Goal: Browse casually: Explore the website without a specific task or goal

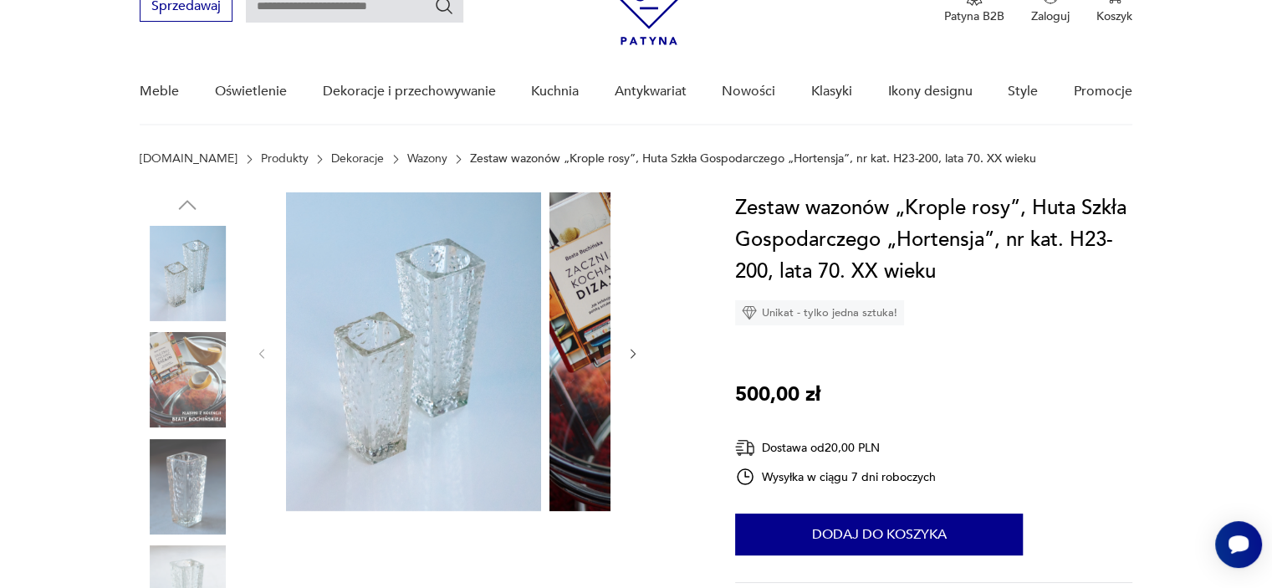
scroll to position [167, 0]
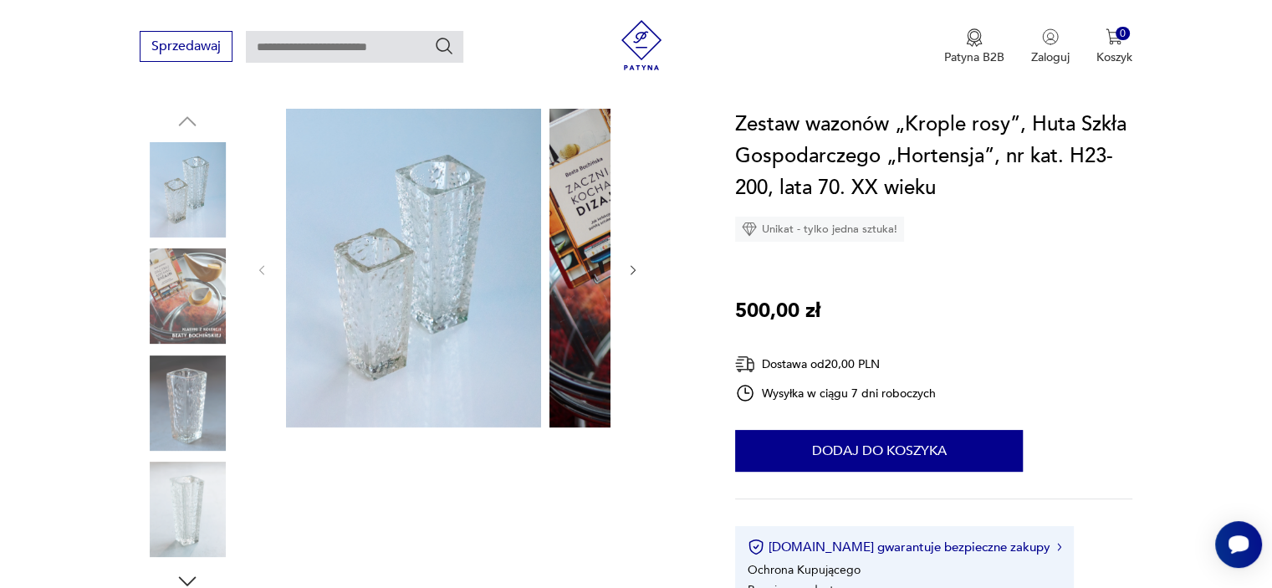
click at [417, 342] on img at bounding box center [413, 268] width 255 height 319
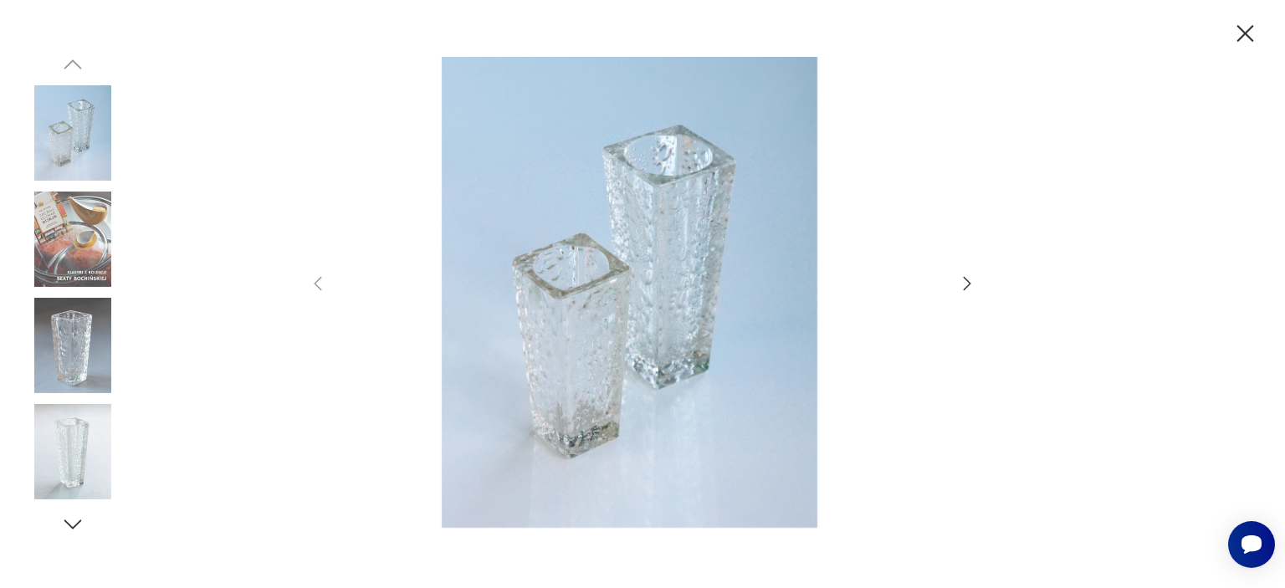
click at [1233, 31] on icon "button" at bounding box center [1244, 33] width 29 height 29
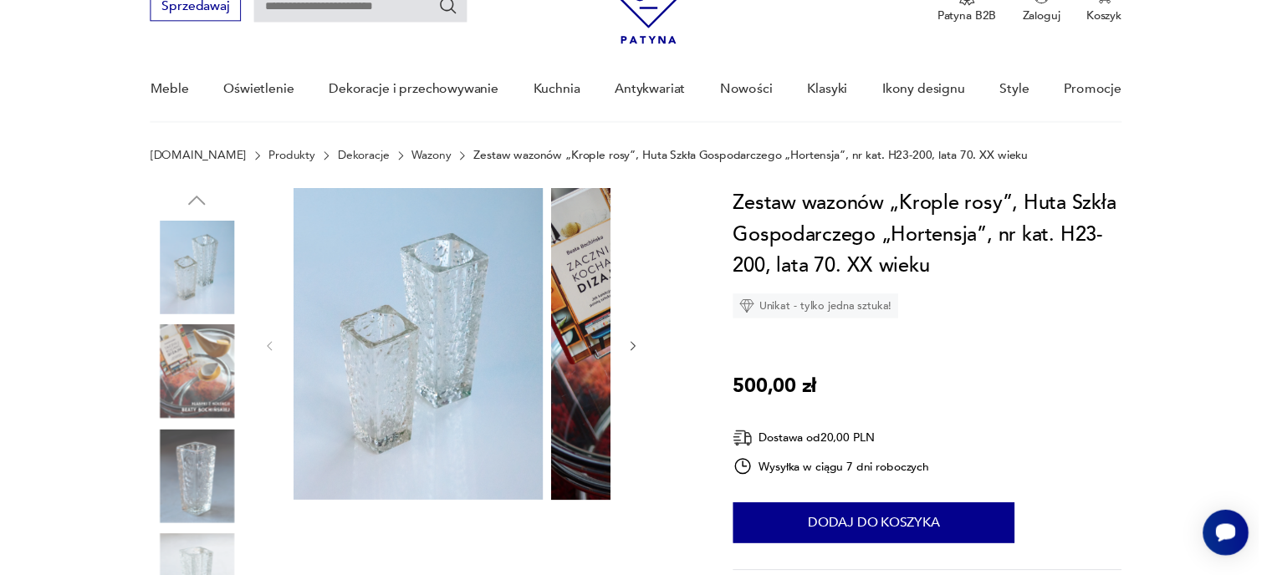
scroll to position [0, 0]
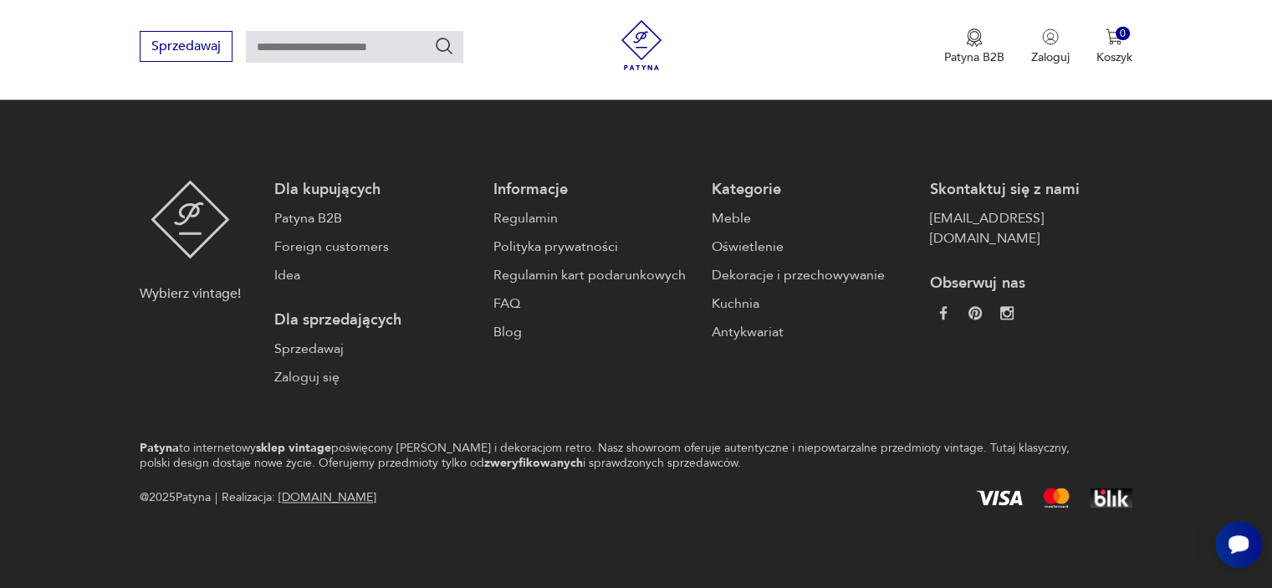
scroll to position [2342, 0]
click at [769, 19] on button "2" at bounding box center [784, 4] width 30 height 30
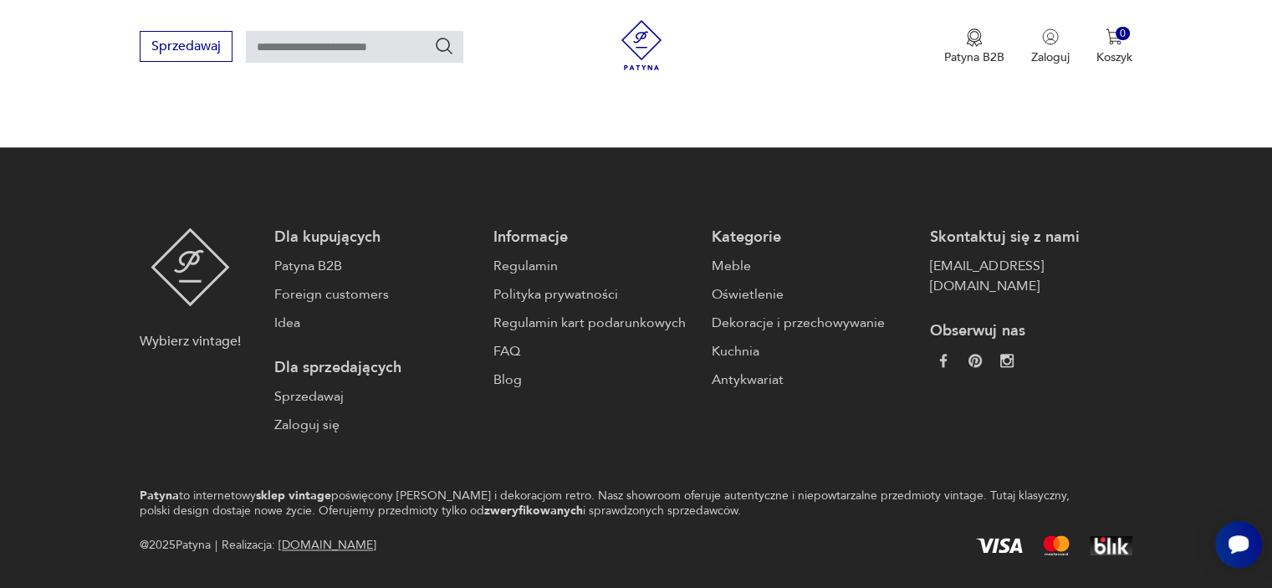
scroll to position [2348, 0]
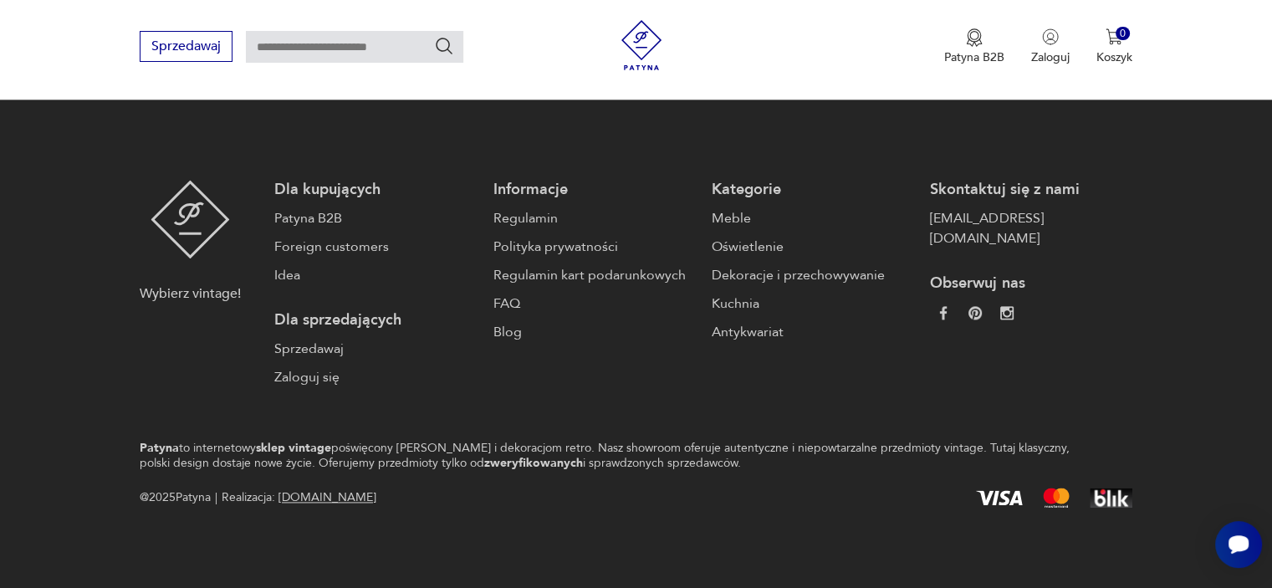
click at [808, 19] on button "3" at bounding box center [823, 4] width 30 height 30
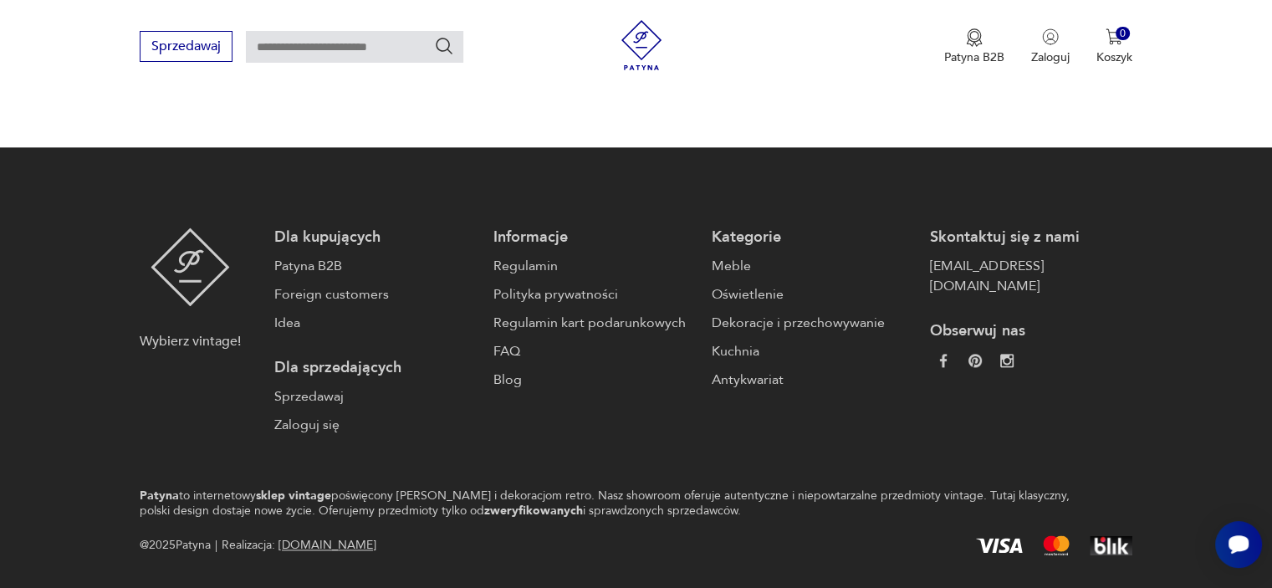
scroll to position [2348, 0]
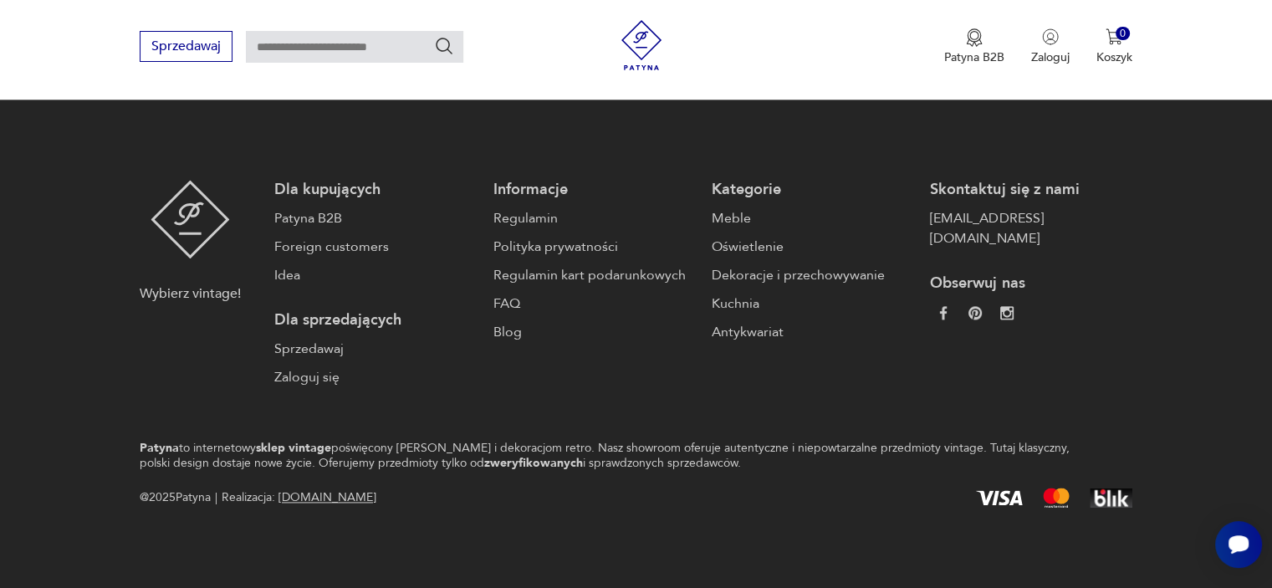
click at [846, 19] on button "4" at bounding box center [861, 4] width 30 height 30
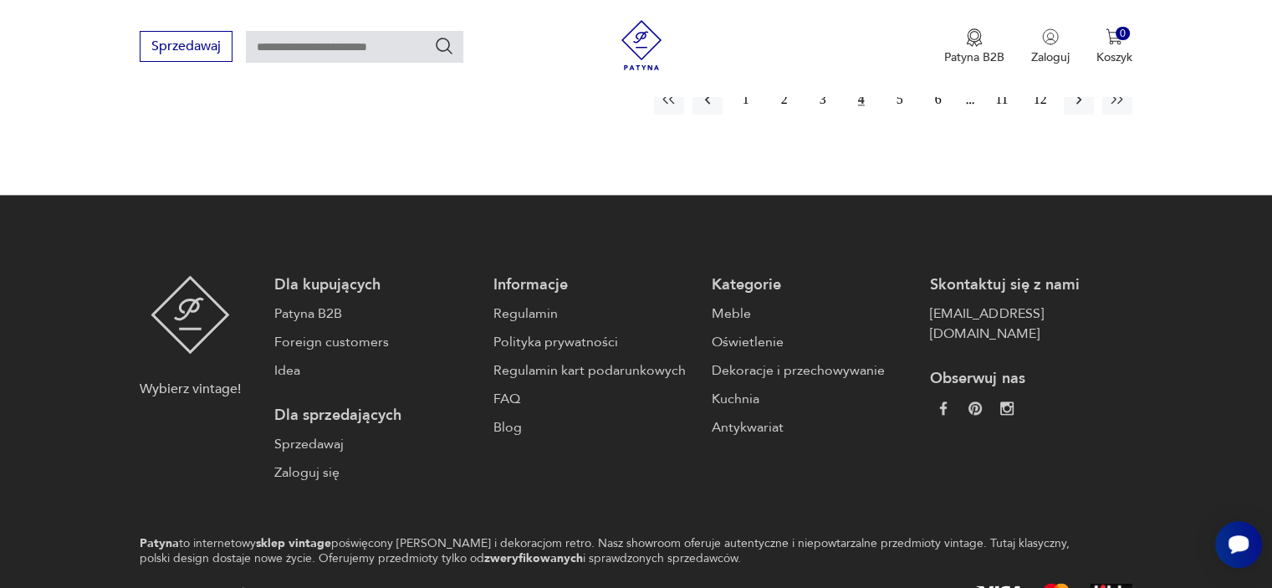
scroll to position [2431, 0]
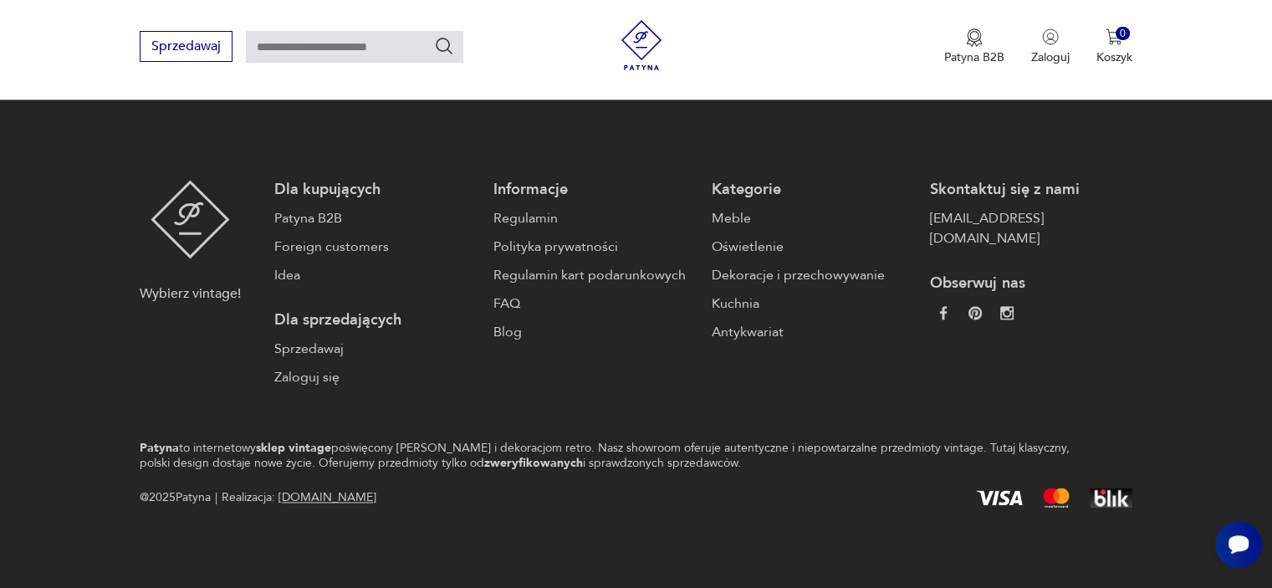
click at [885, 19] on button "5" at bounding box center [900, 4] width 30 height 30
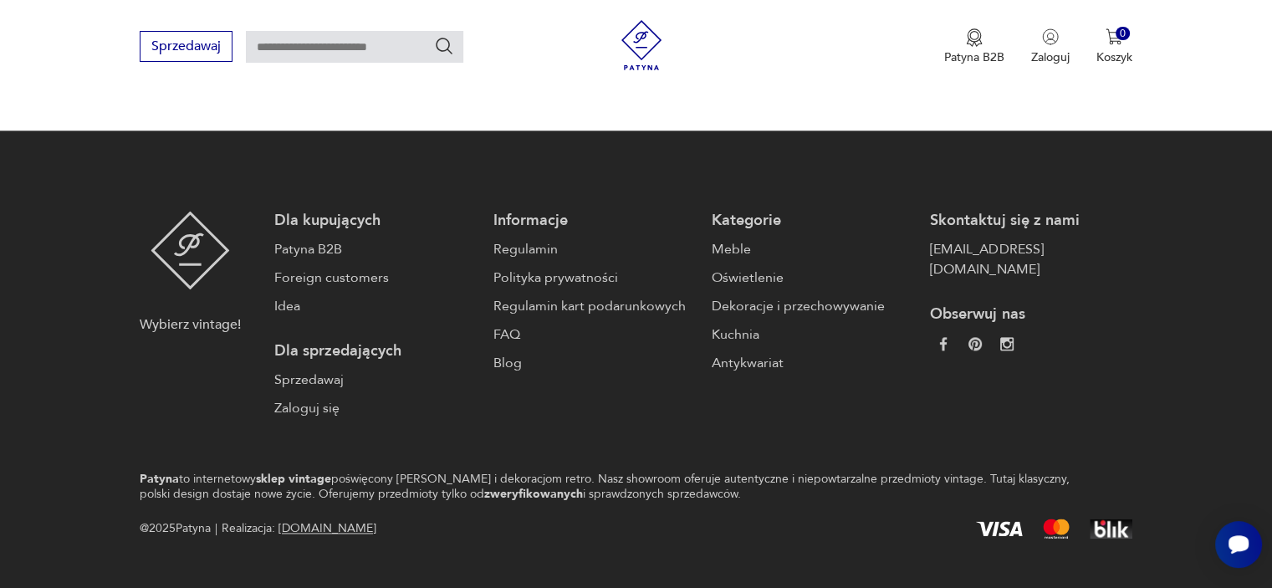
scroll to position [2264, 0]
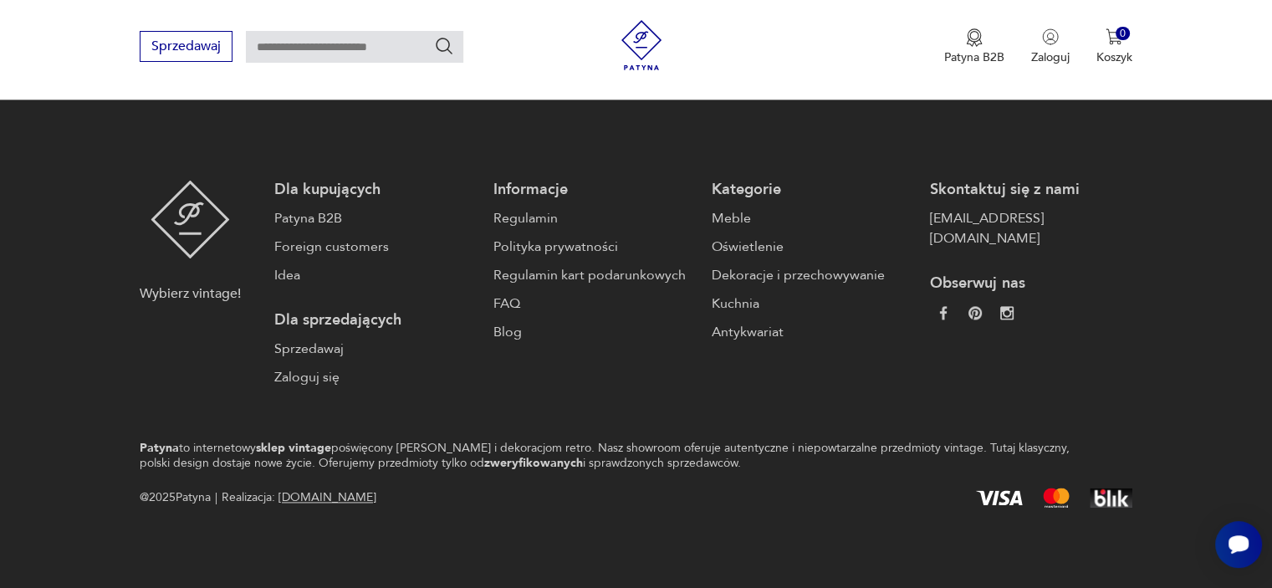
click at [923, 19] on button "6" at bounding box center [938, 4] width 30 height 30
click at [923, 19] on button "7" at bounding box center [938, 4] width 30 height 30
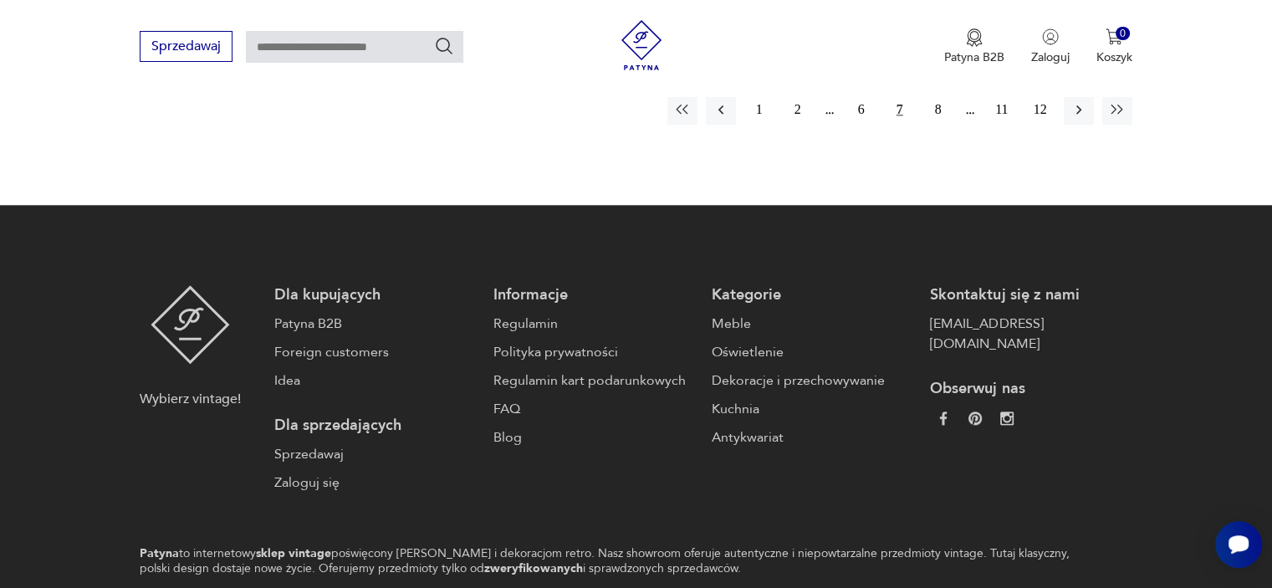
scroll to position [2097, 0]
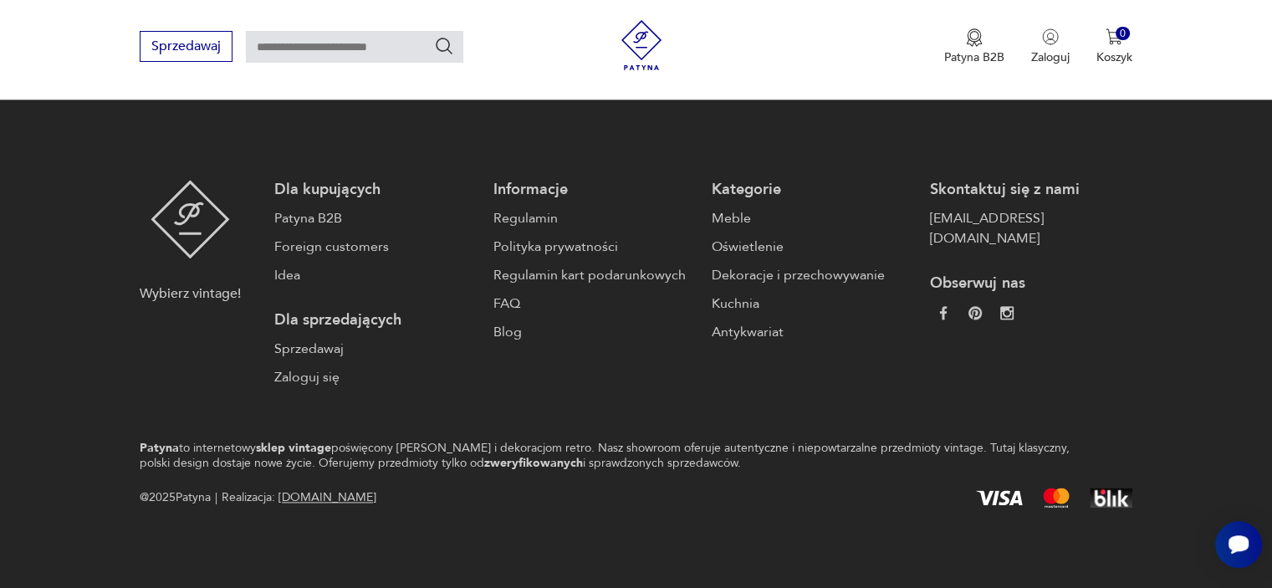
click at [923, 19] on button "8" at bounding box center [938, 4] width 30 height 30
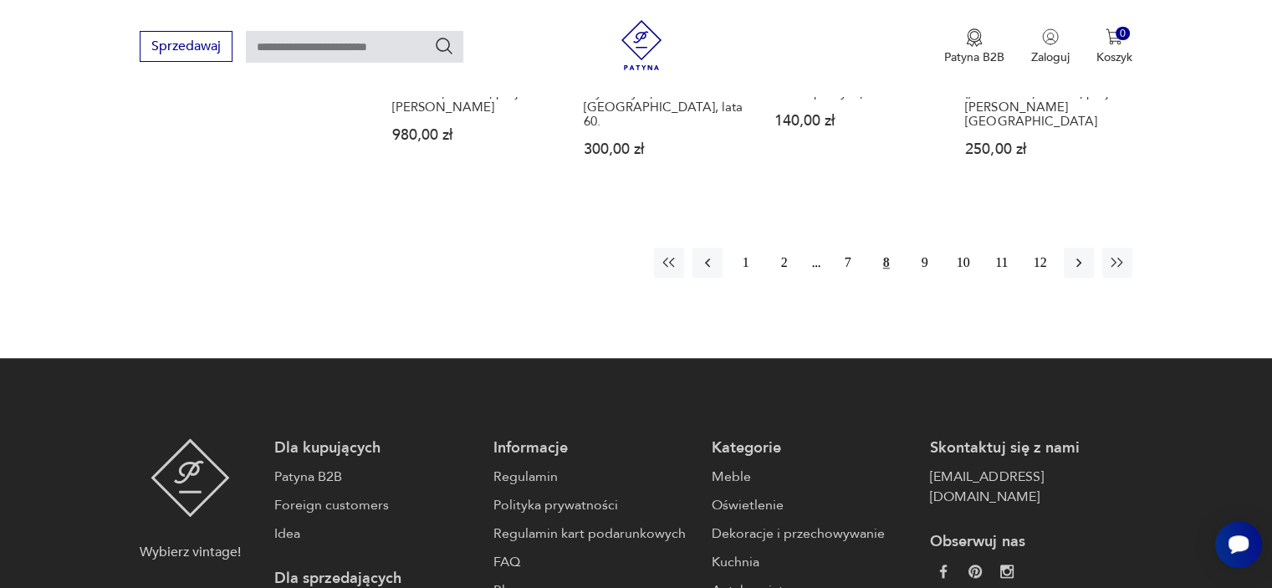
scroll to position [2013, 0]
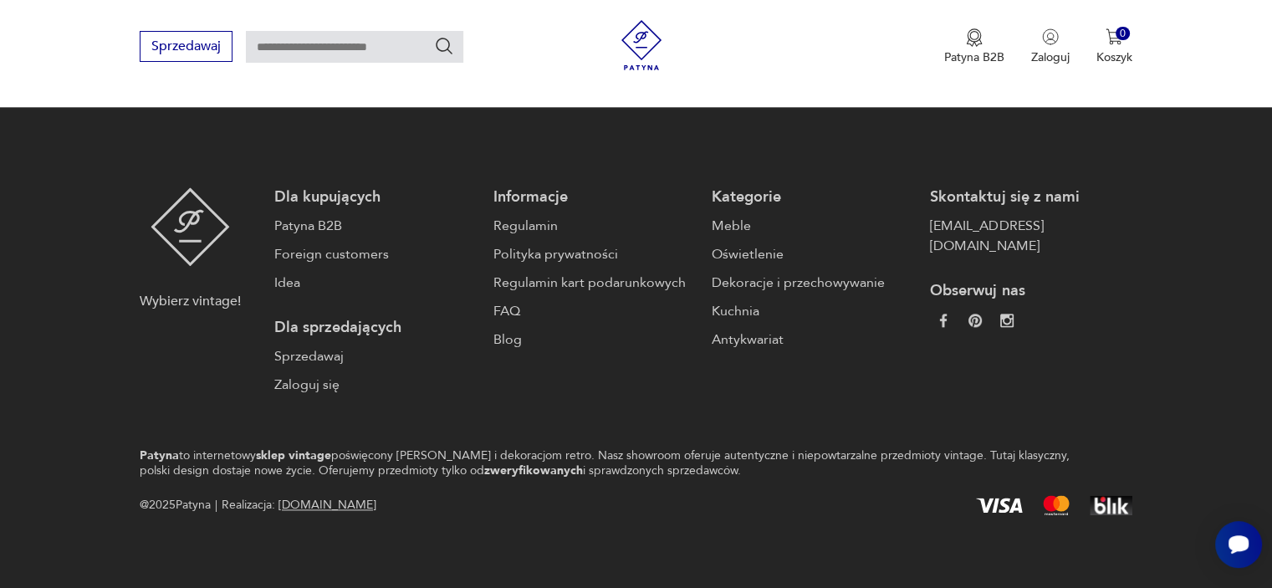
click at [910, 27] on button "9" at bounding box center [925, 12] width 30 height 30
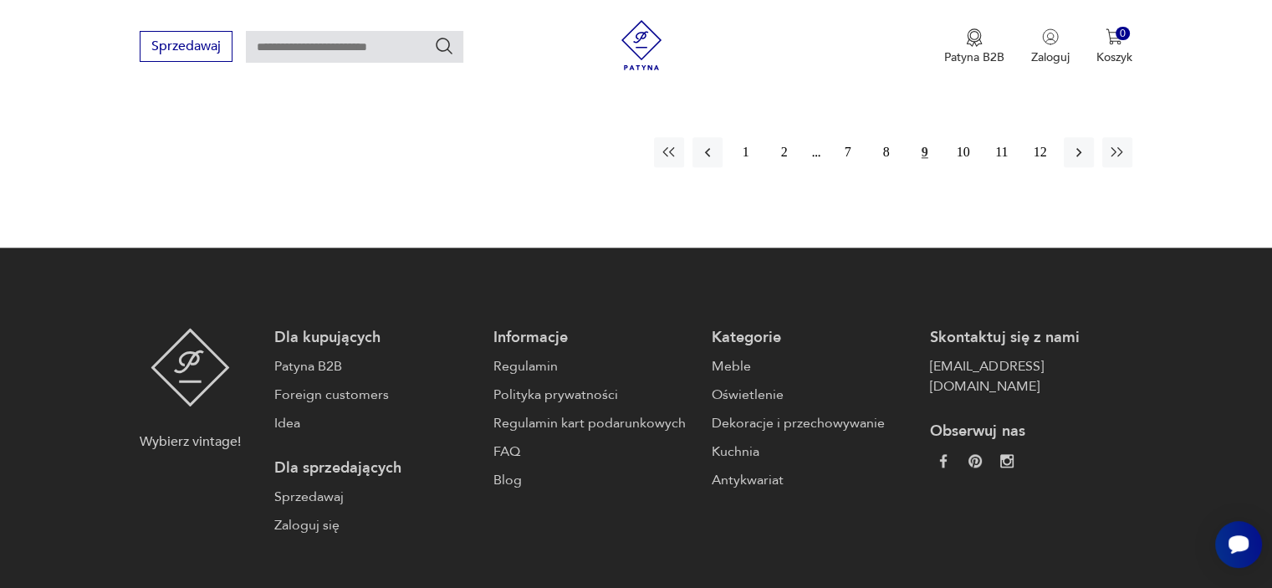
scroll to position [2180, 0]
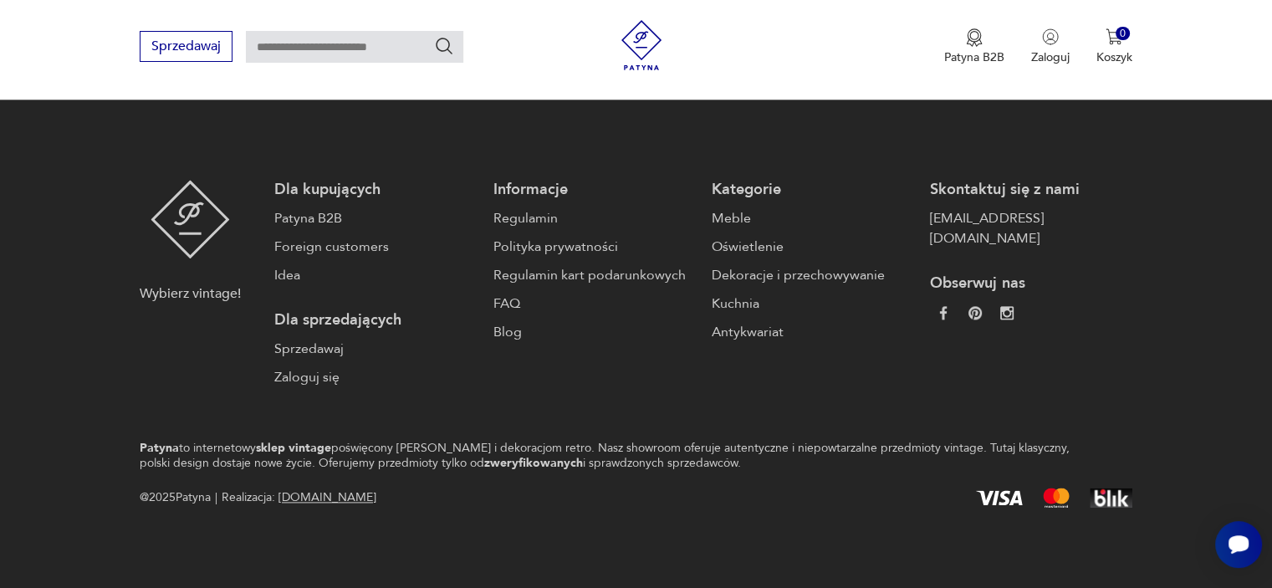
click at [948, 19] on button "10" at bounding box center [963, 4] width 30 height 30
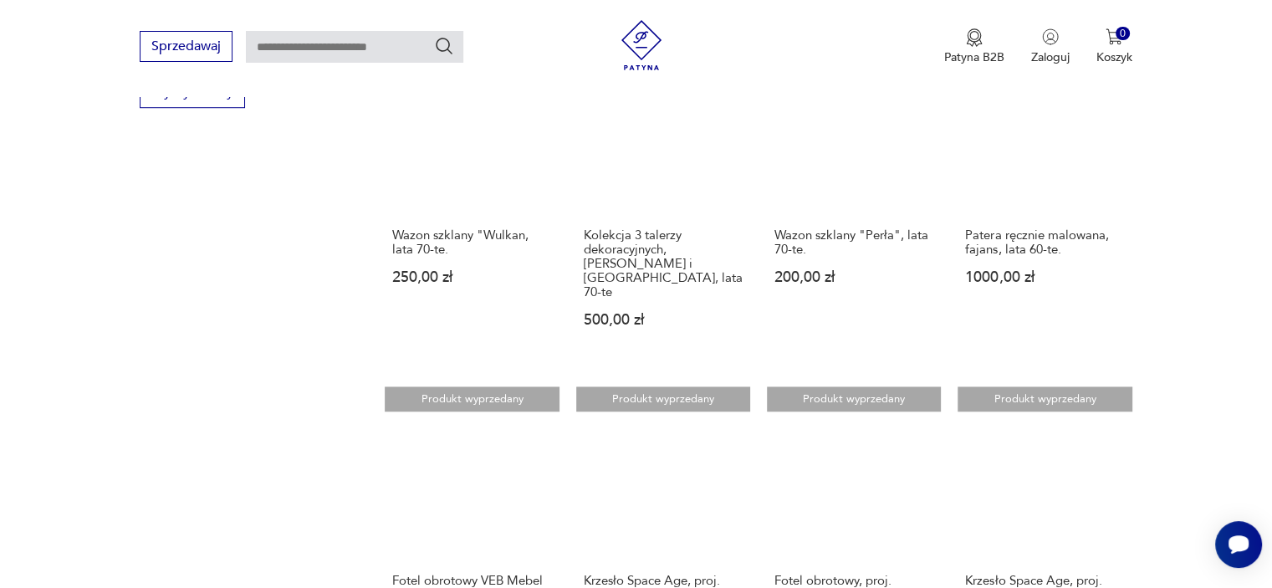
scroll to position [1428, 0]
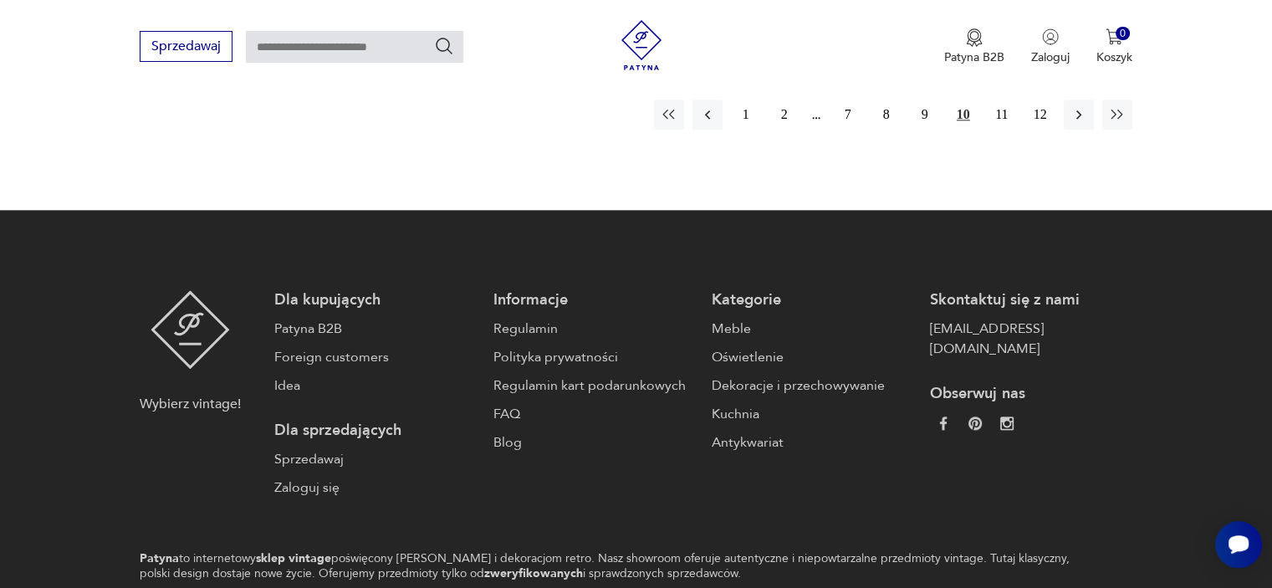
scroll to position [2180, 0]
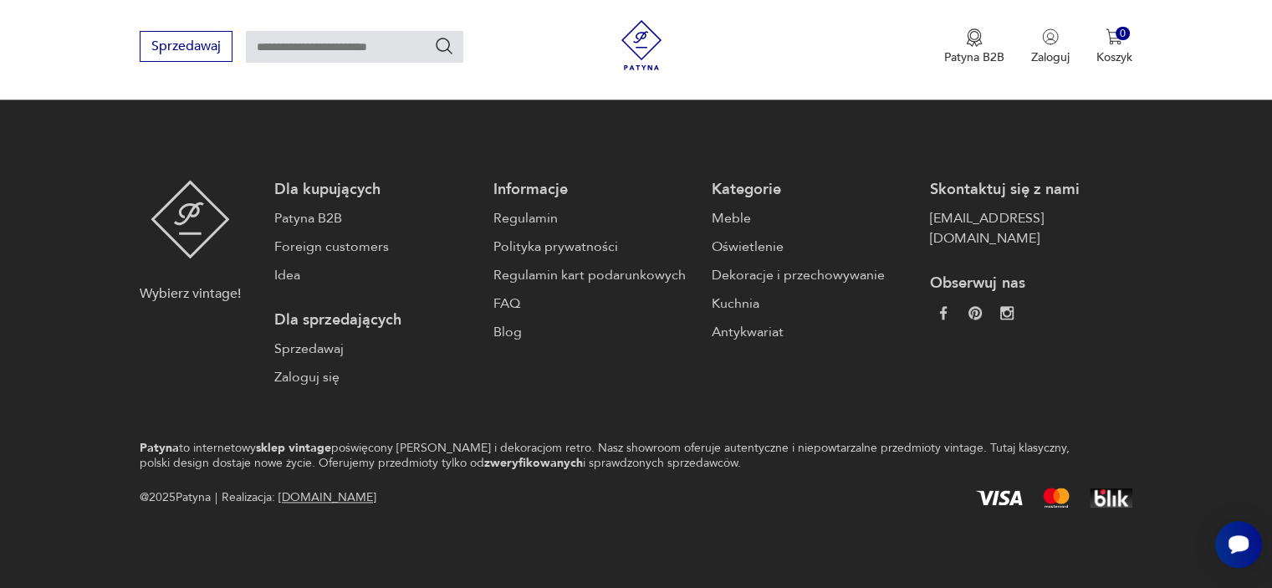
click at [987, 19] on button "11" at bounding box center [1002, 4] width 30 height 30
click at [1029, 19] on button "12" at bounding box center [1040, 4] width 30 height 30
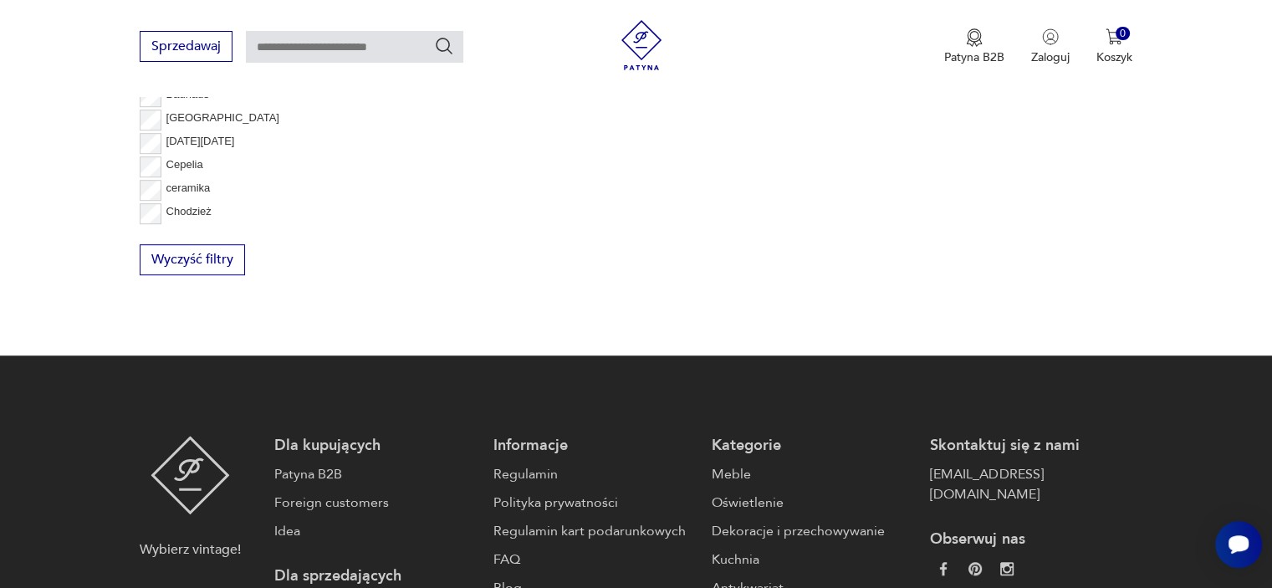
scroll to position [926, 0]
